Goal: Task Accomplishment & Management: Use online tool/utility

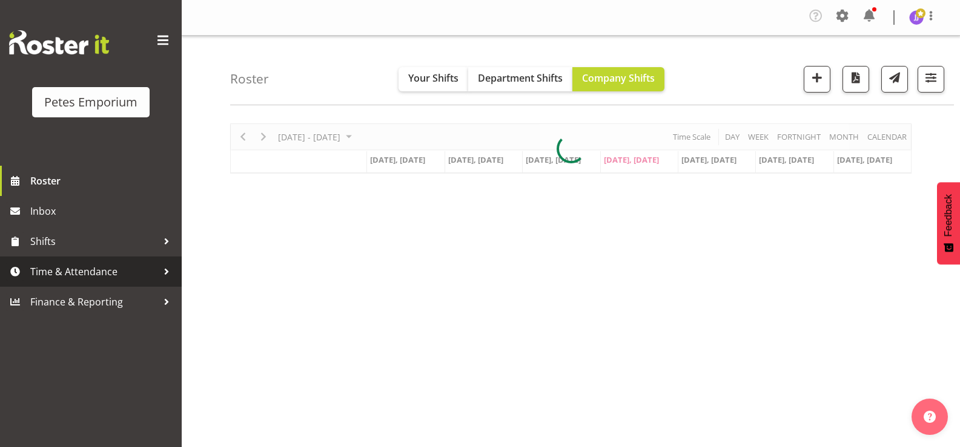
click at [87, 274] on span "Time & Attendance" at bounding box center [93, 272] width 127 height 18
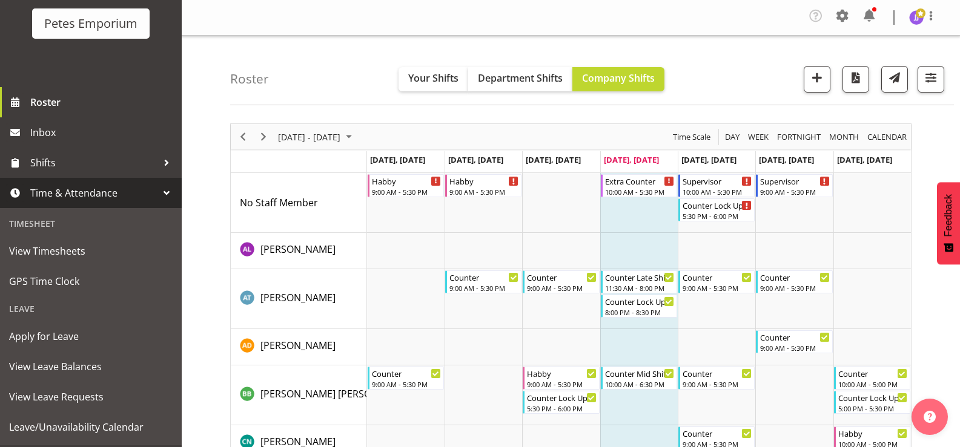
scroll to position [107, 0]
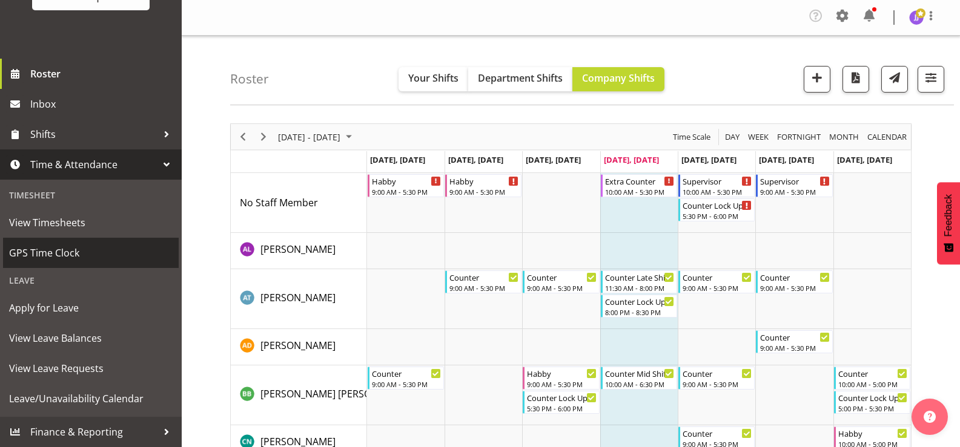
click at [67, 255] on span "GPS Time Clock" at bounding box center [90, 253] width 163 height 18
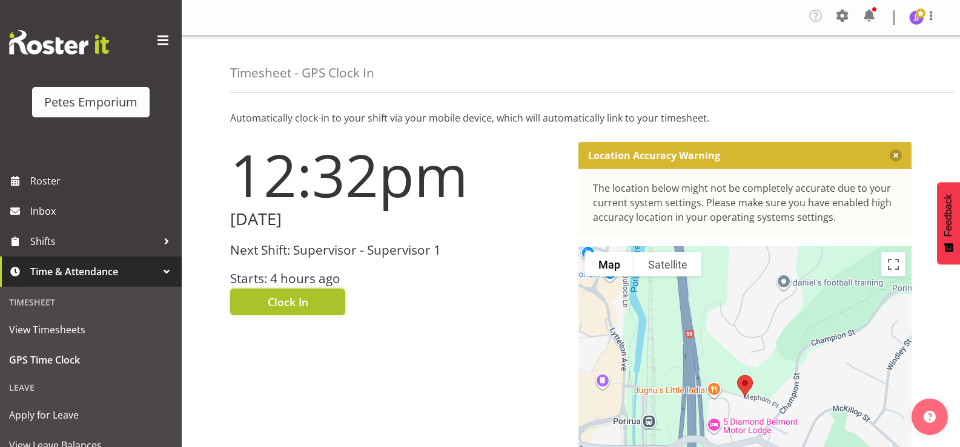
click at [324, 298] on button "Clock In" at bounding box center [287, 302] width 115 height 27
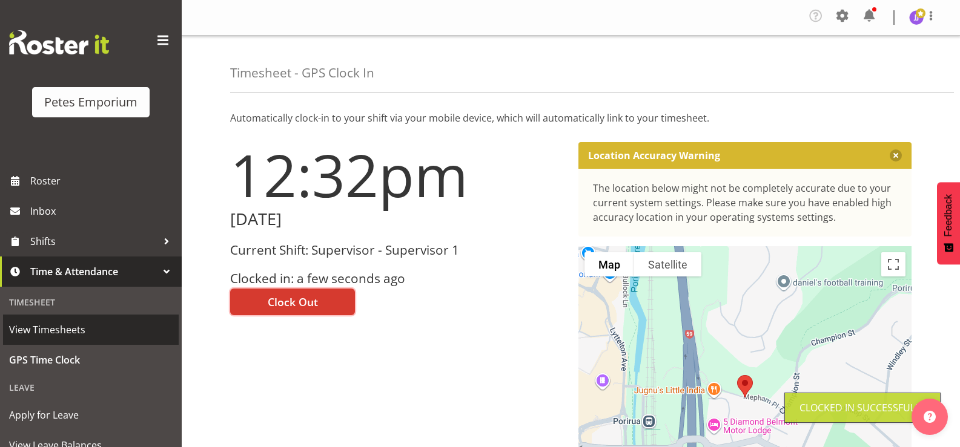
scroll to position [107, 0]
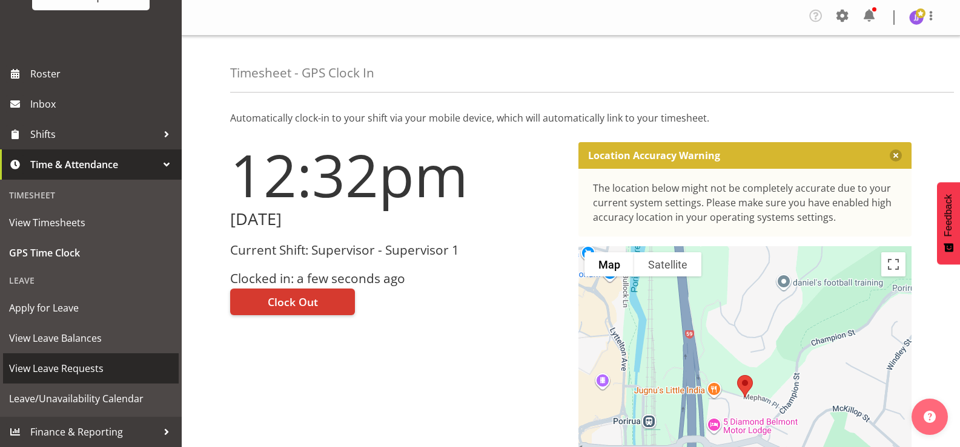
click at [90, 372] on span "View Leave Requests" at bounding box center [90, 369] width 163 height 18
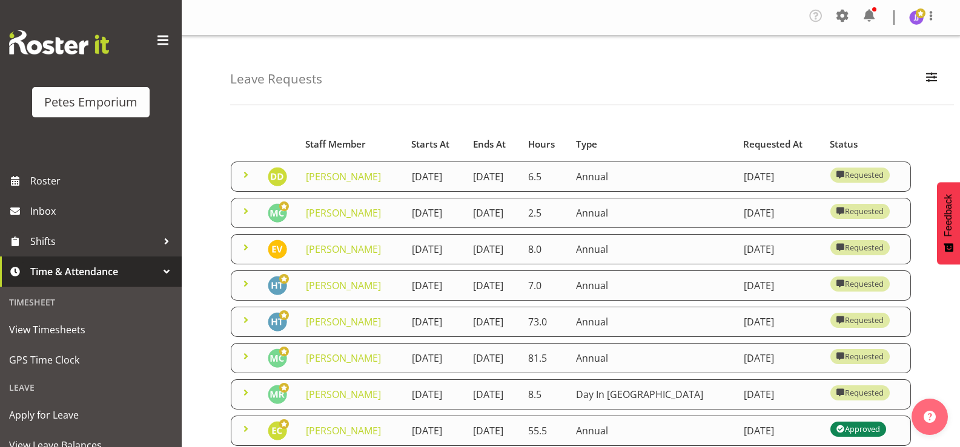
click at [243, 177] on span at bounding box center [246, 175] width 15 height 15
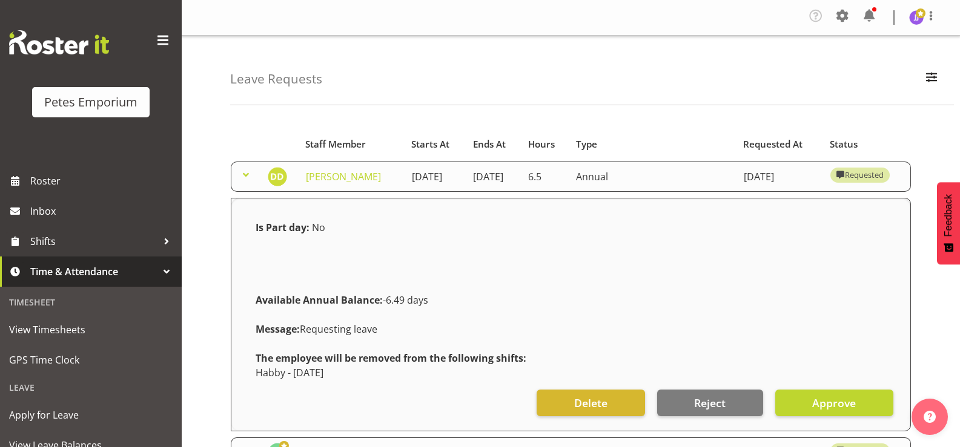
click at [243, 177] on span at bounding box center [246, 175] width 15 height 15
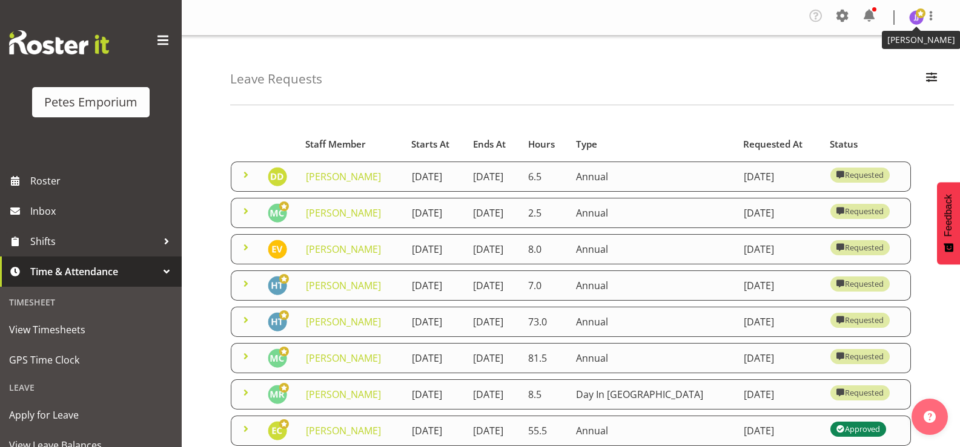
click at [915, 19] on img at bounding box center [916, 17] width 15 height 15
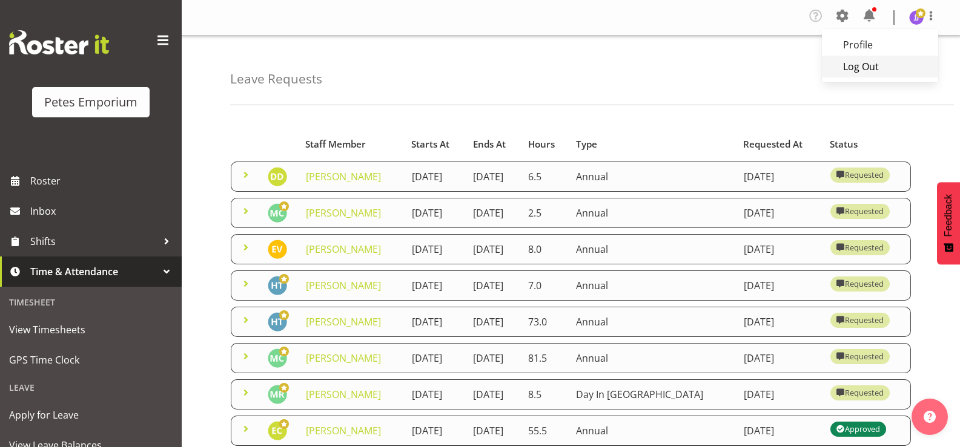
click at [874, 64] on link "Log Out" at bounding box center [880, 67] width 116 height 22
